Goal: Ask a question

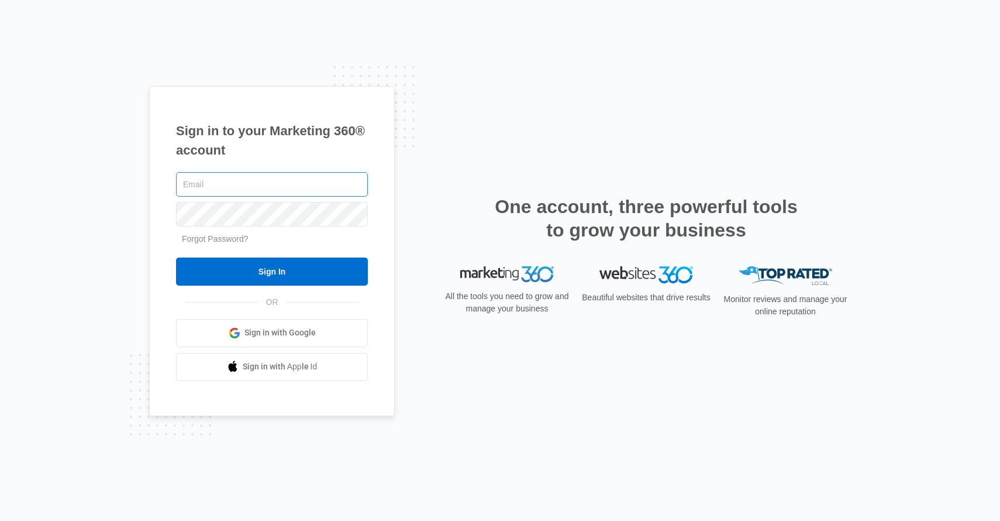
click at [260, 184] on input "text" at bounding box center [272, 184] width 192 height 25
click at [225, 185] on input "text" at bounding box center [272, 184] width 192 height 25
click at [242, 327] on link "Sign in with Google" at bounding box center [272, 333] width 192 height 28
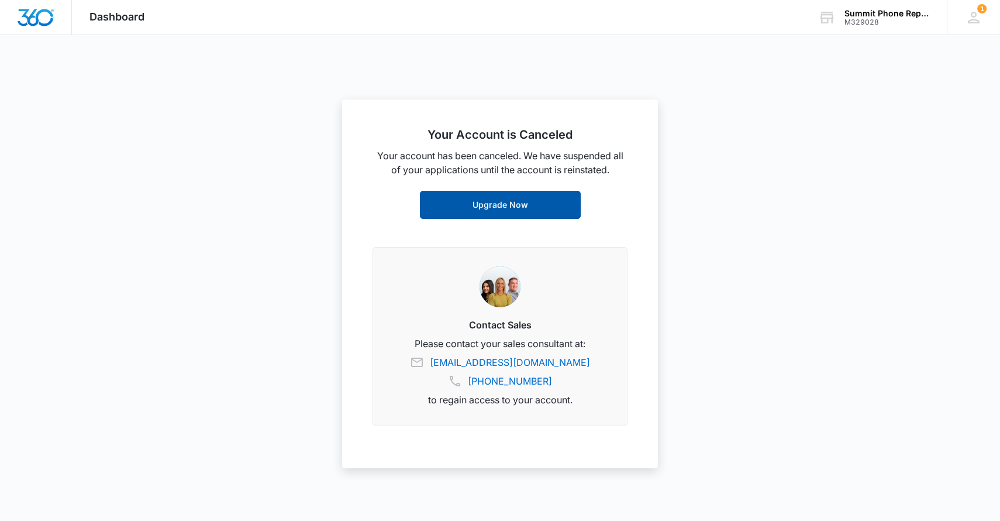
click at [482, 206] on link "Upgrade Now" at bounding box center [500, 205] width 161 height 28
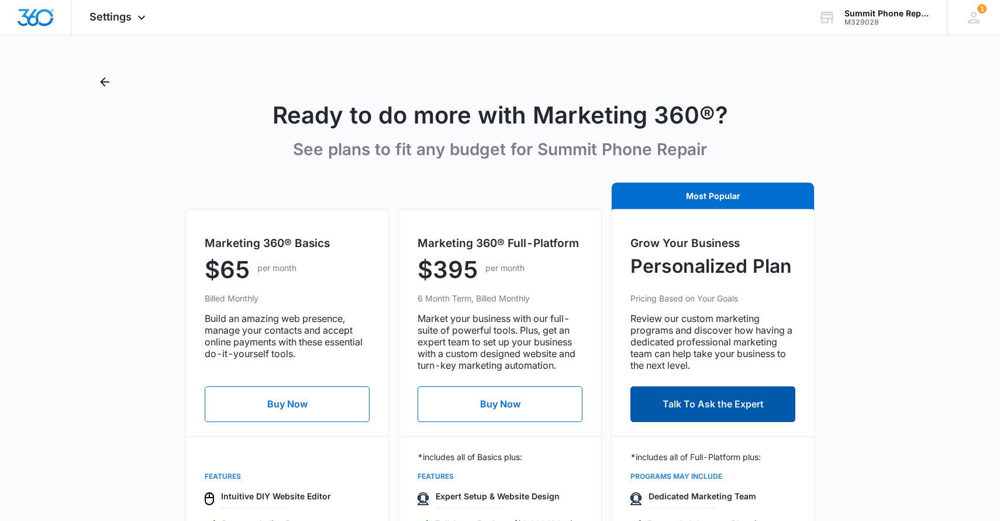
click at [680, 395] on button "Talk To Ask the Expert" at bounding box center [713, 404] width 165 height 36
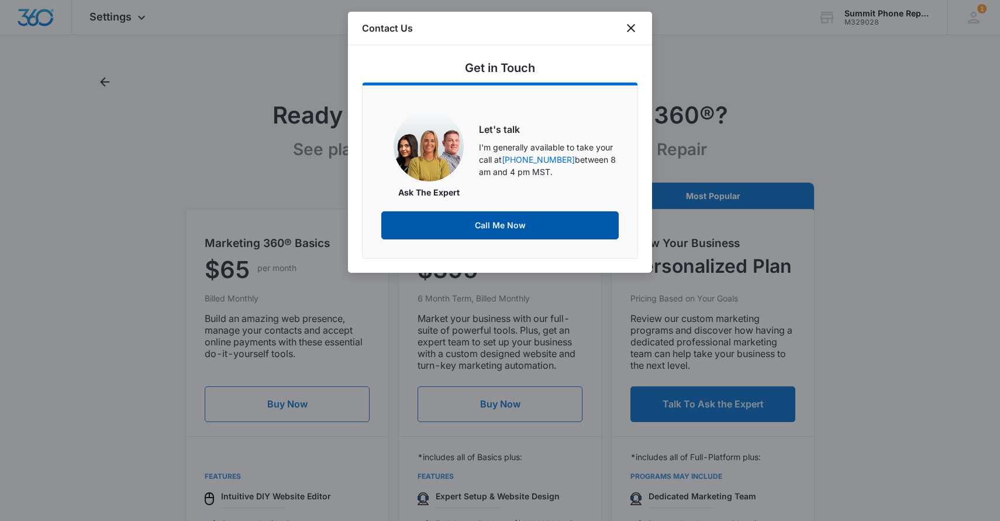
drag, startPoint x: 490, startPoint y: 226, endPoint x: 491, endPoint y: 174, distance: 51.5
click at [491, 174] on div "Ask the Expert Let's talk I'm generally available to take your call at [PHONE_N…" at bounding box center [500, 175] width 238 height 128
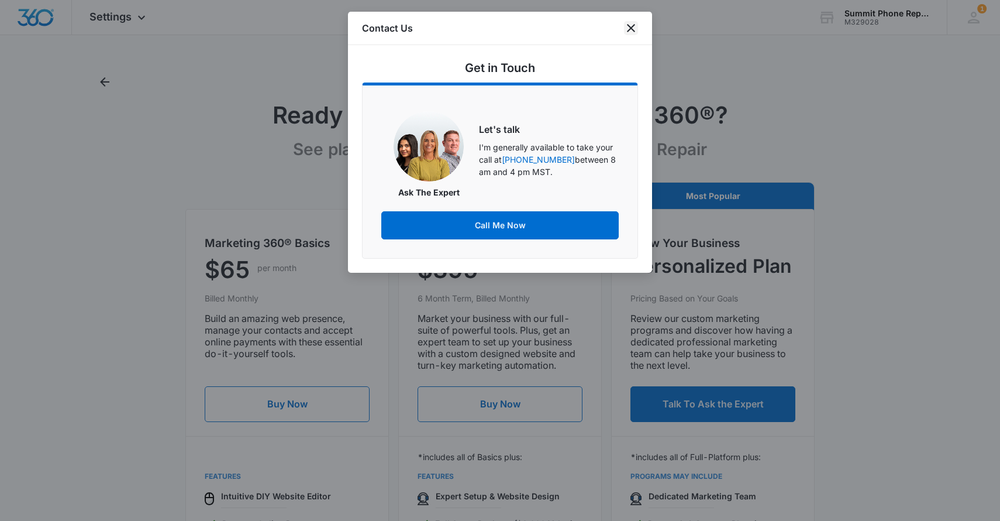
click at [631, 31] on icon "close" at bounding box center [631, 28] width 14 height 14
